Goal: Find specific page/section: Find specific page/section

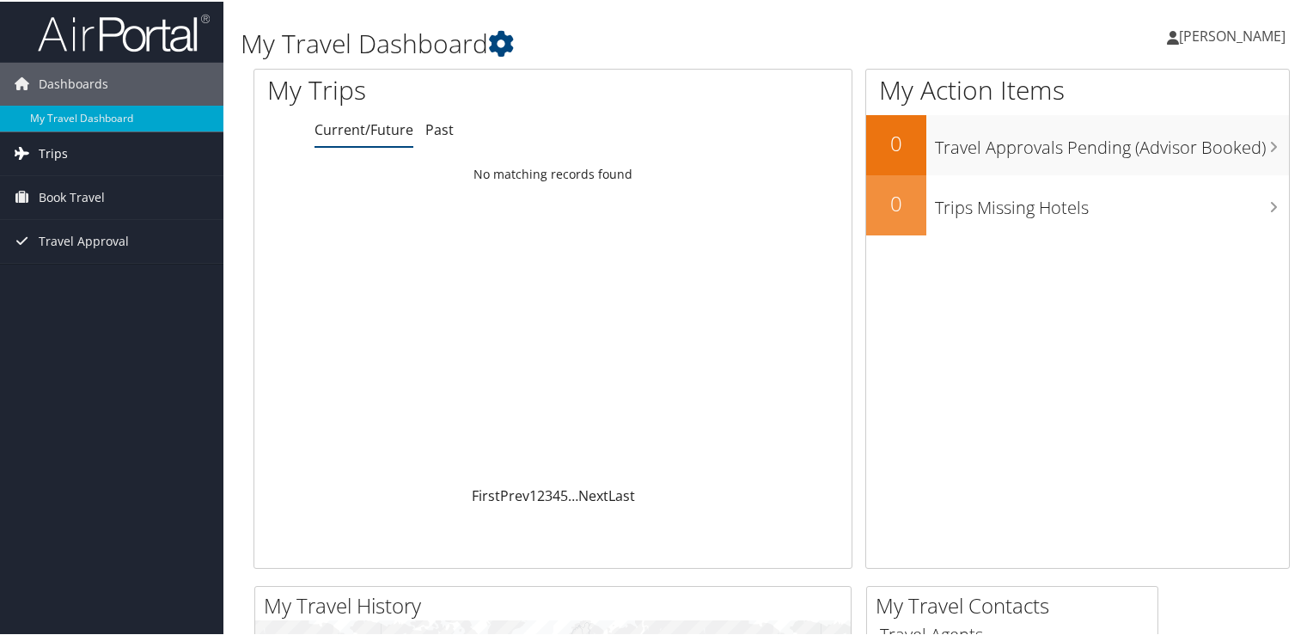
click at [64, 156] on span "Trips" at bounding box center [53, 152] width 29 height 43
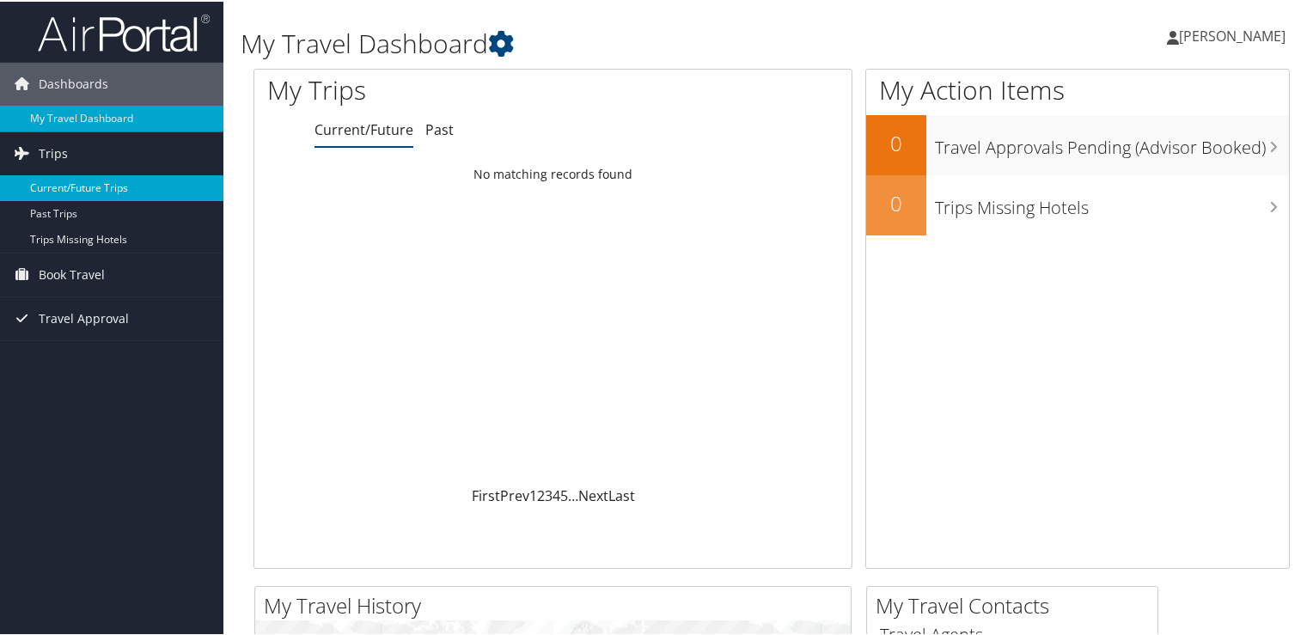
click at [68, 186] on link "Current/Future Trips" at bounding box center [111, 187] width 223 height 26
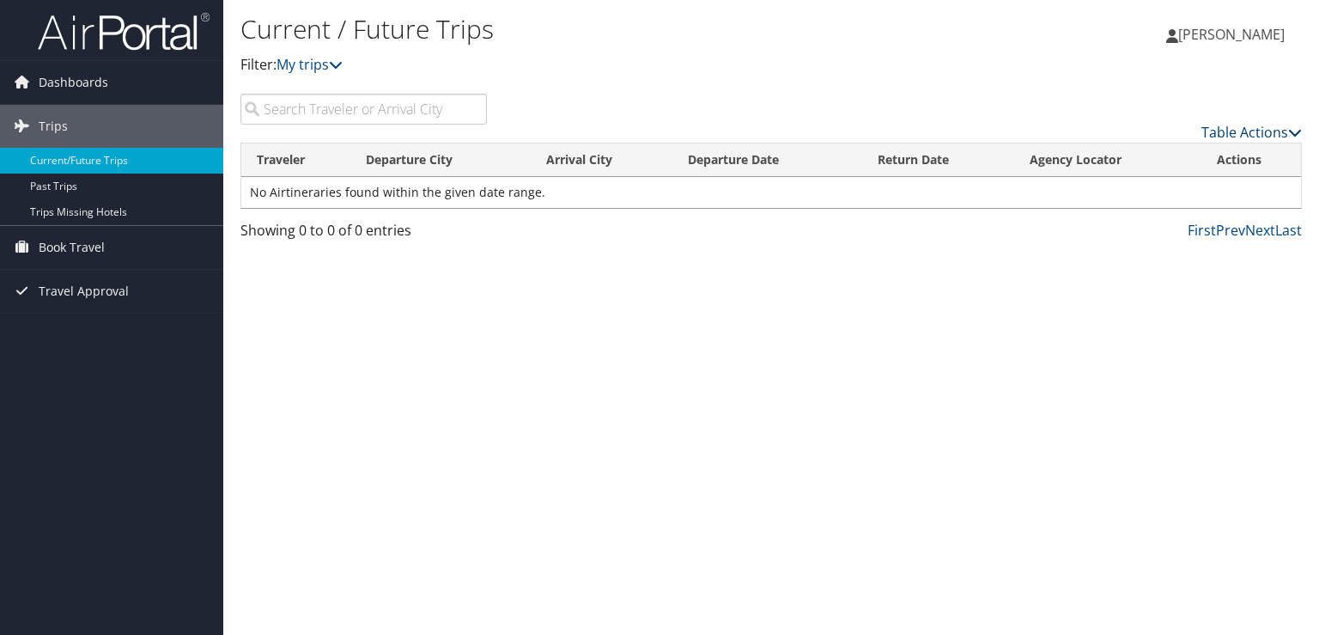
click at [1253, 132] on link "Table Actions" at bounding box center [1252, 132] width 101 height 19
click at [1143, 153] on link "Download Report" at bounding box center [1182, 158] width 226 height 29
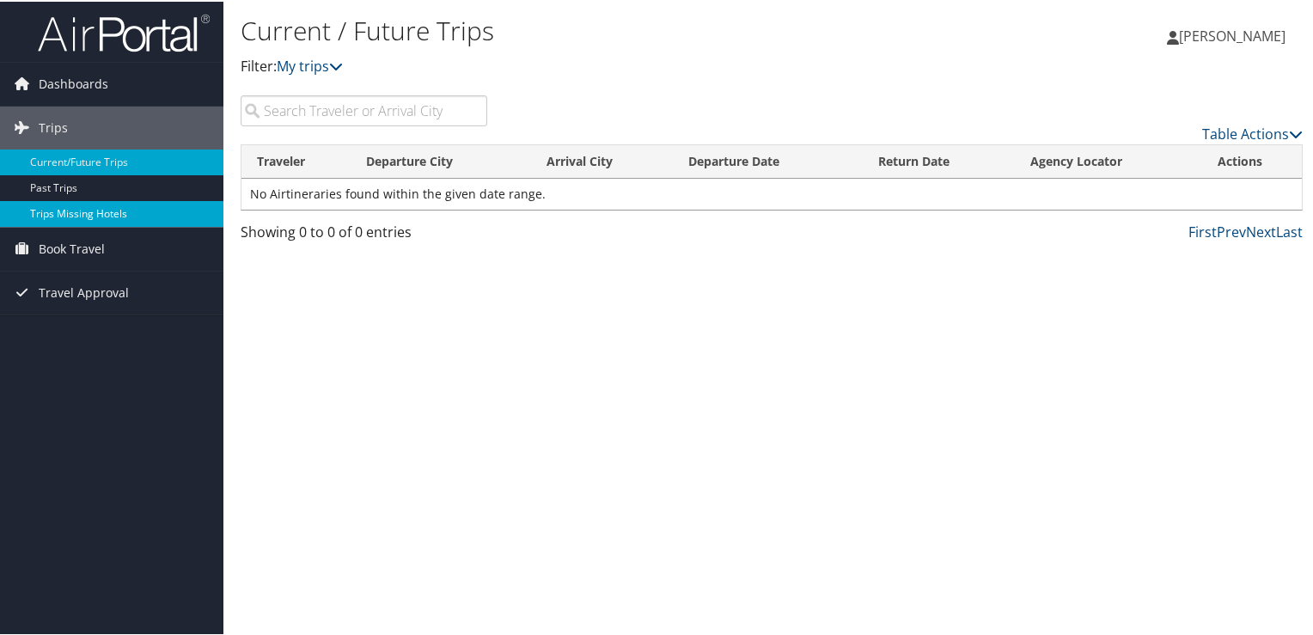
click at [40, 205] on link "Trips Missing Hotels" at bounding box center [111, 212] width 223 height 26
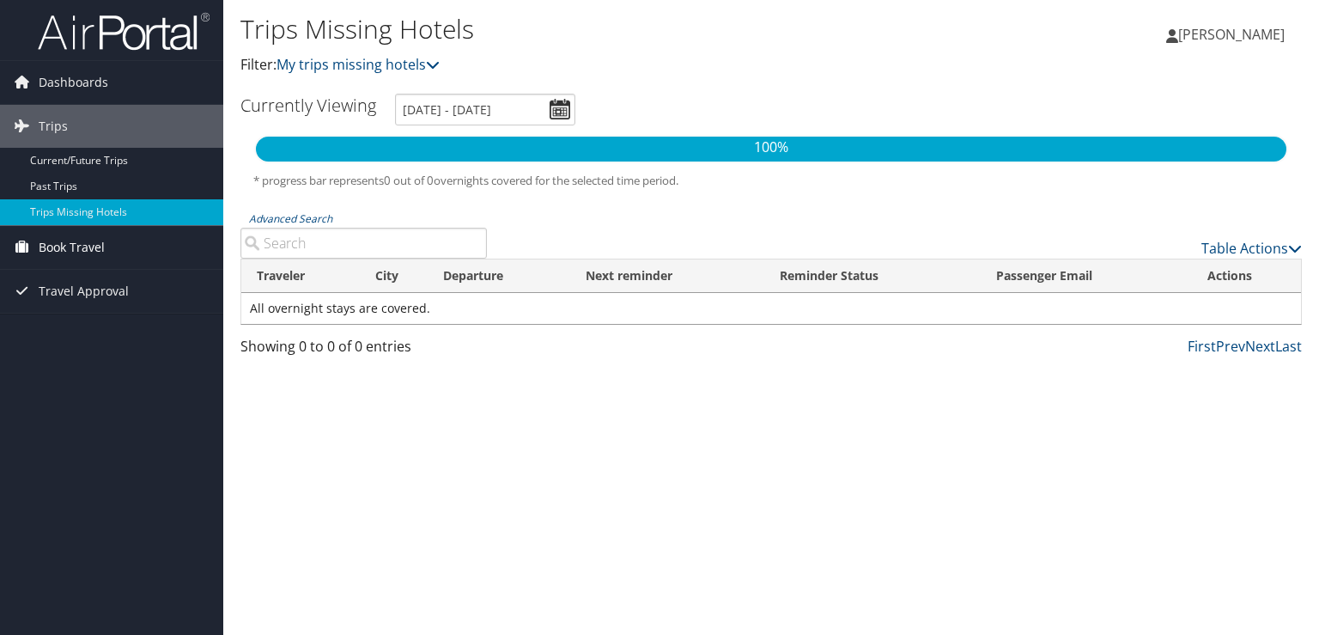
click at [58, 250] on span "Book Travel" at bounding box center [72, 247] width 66 height 43
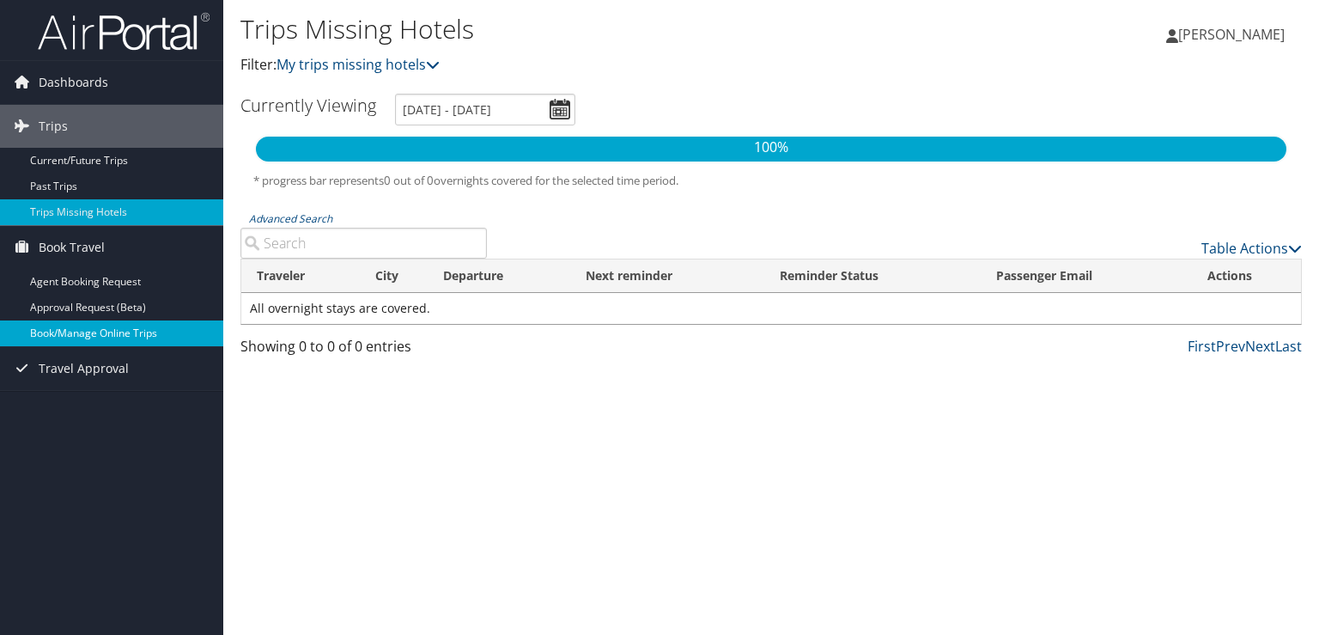
click at [49, 331] on link "Book/Manage Online Trips" at bounding box center [111, 333] width 223 height 26
